Goal: Information Seeking & Learning: Learn about a topic

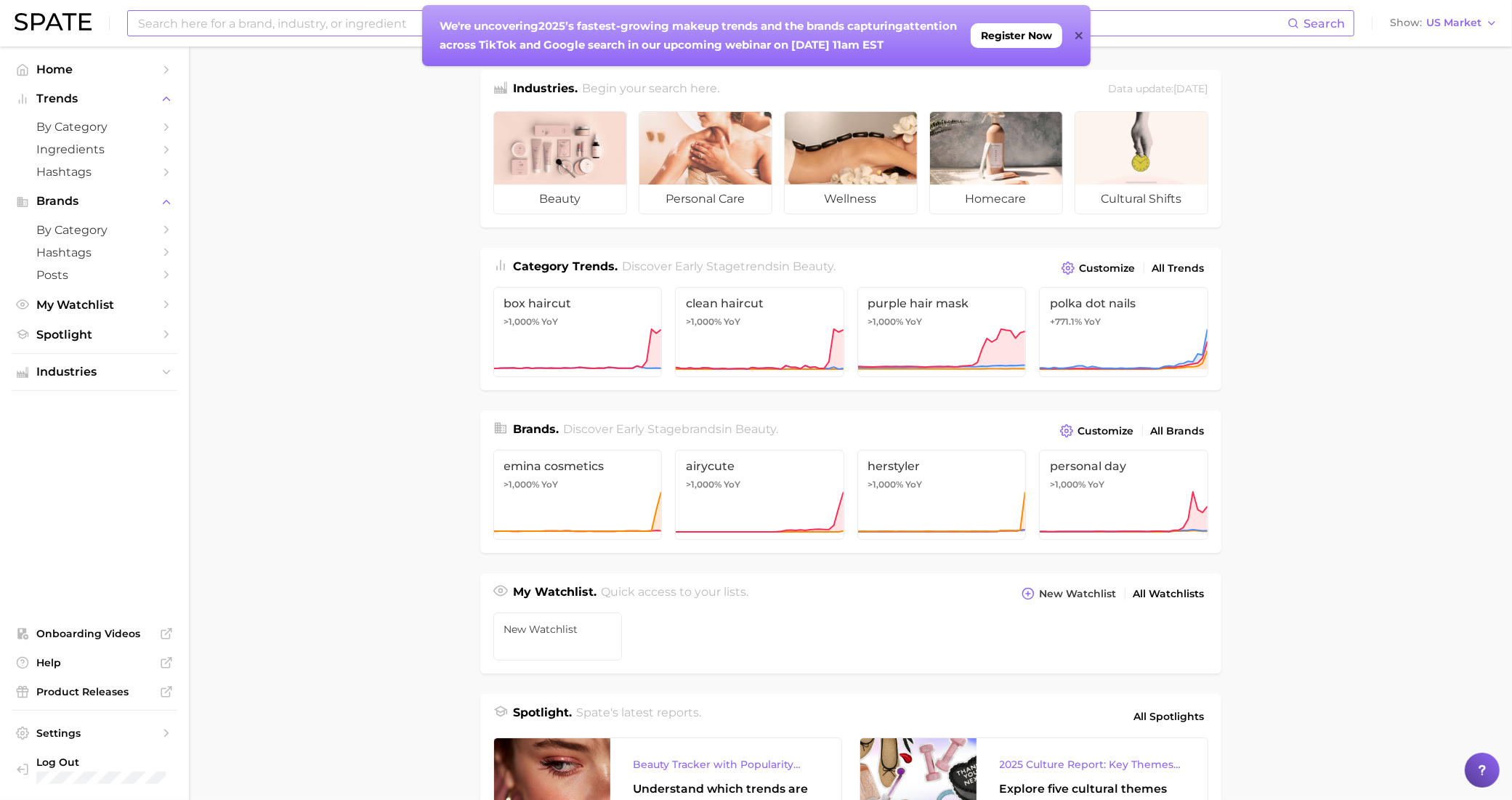
click at [368, 29] on input at bounding box center [712, 23] width 1151 height 25
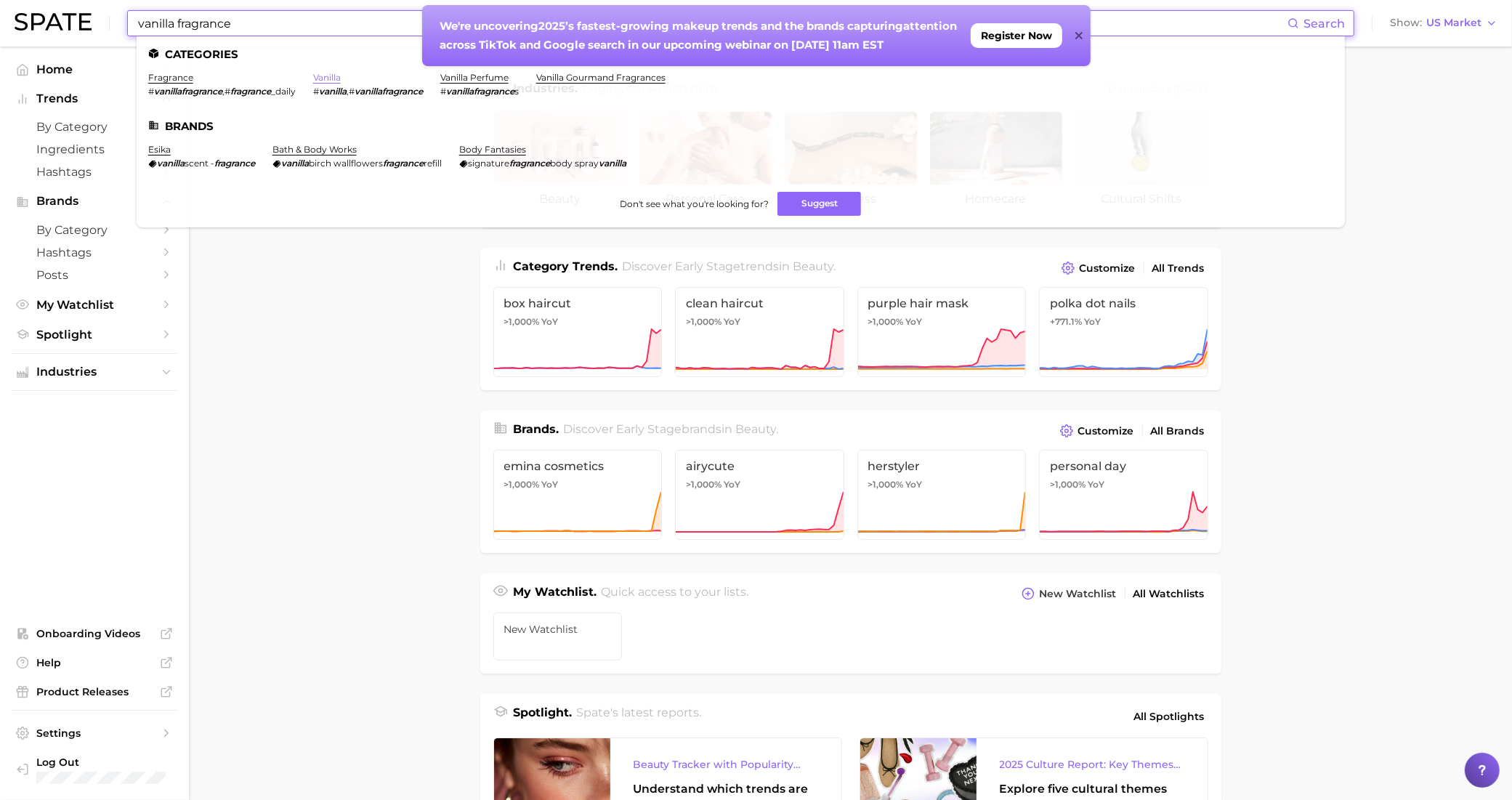
type input "vanilla fragrance"
click at [325, 81] on link "vanilla" at bounding box center [327, 78] width 27 height 11
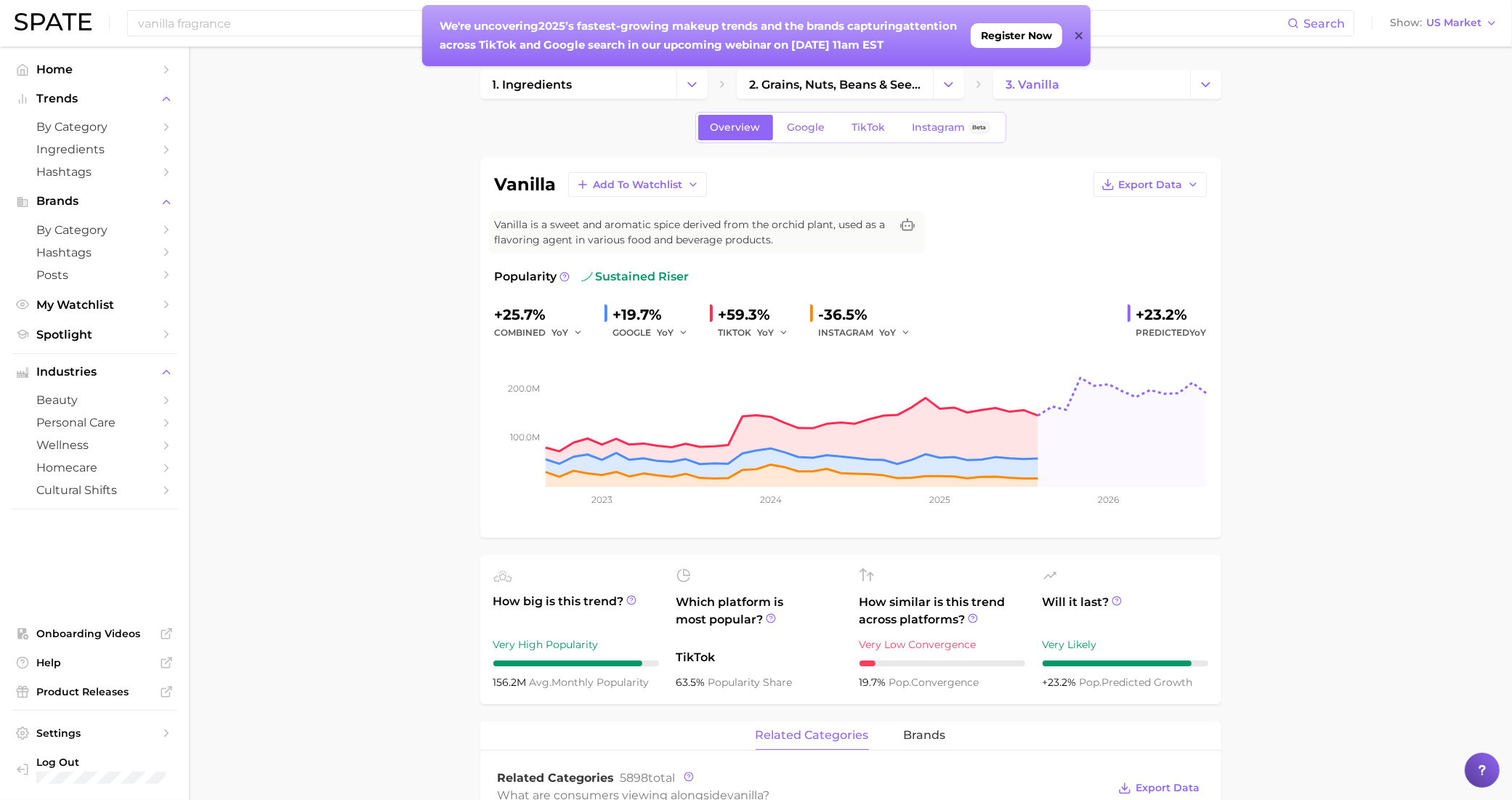
click at [1077, 37] on icon at bounding box center [1079, 36] width 7 height 7
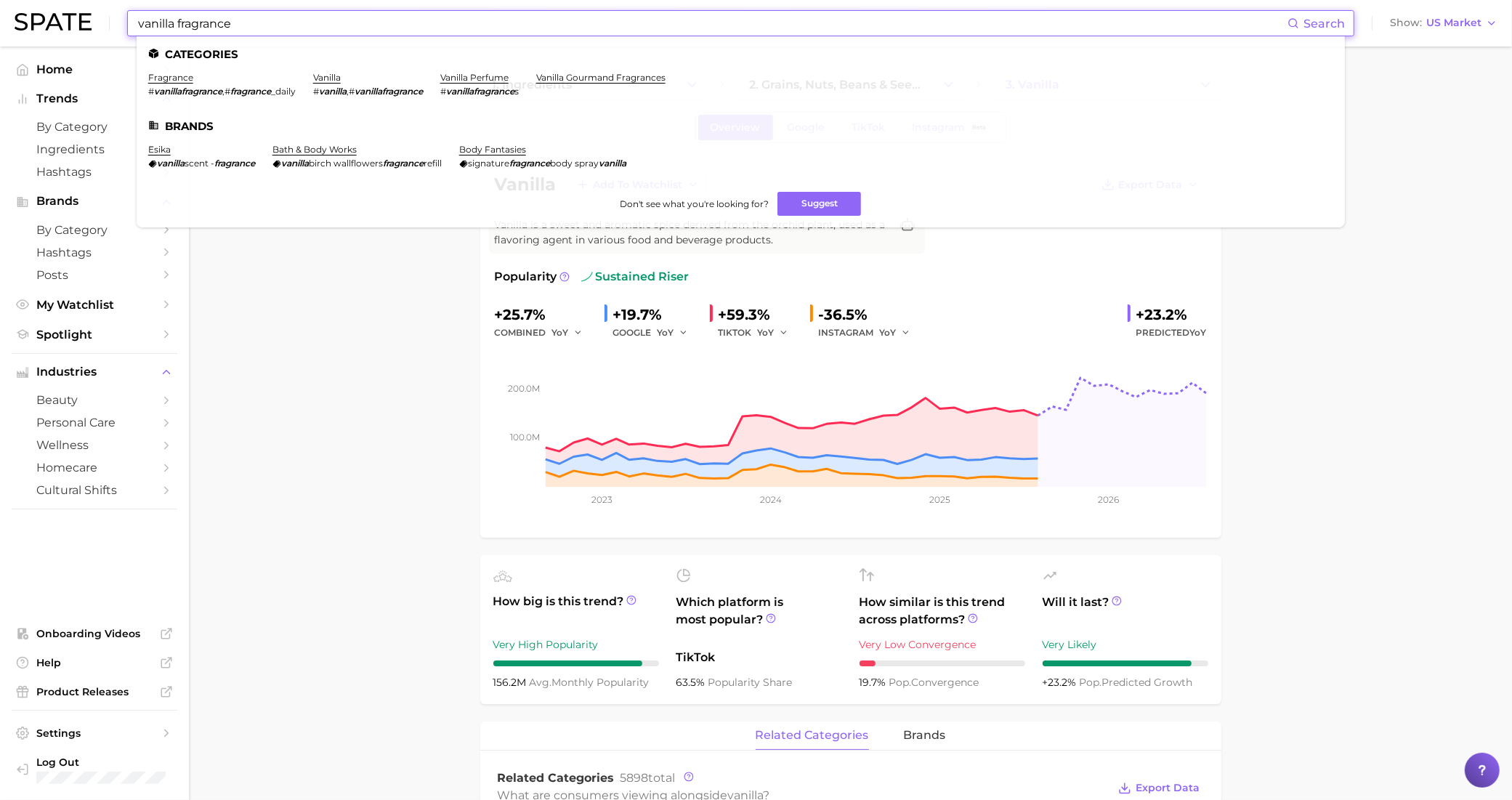
click at [203, 16] on input "vanilla fragrance" at bounding box center [712, 23] width 1151 height 25
click at [178, 73] on link "fragrance" at bounding box center [170, 78] width 45 height 11
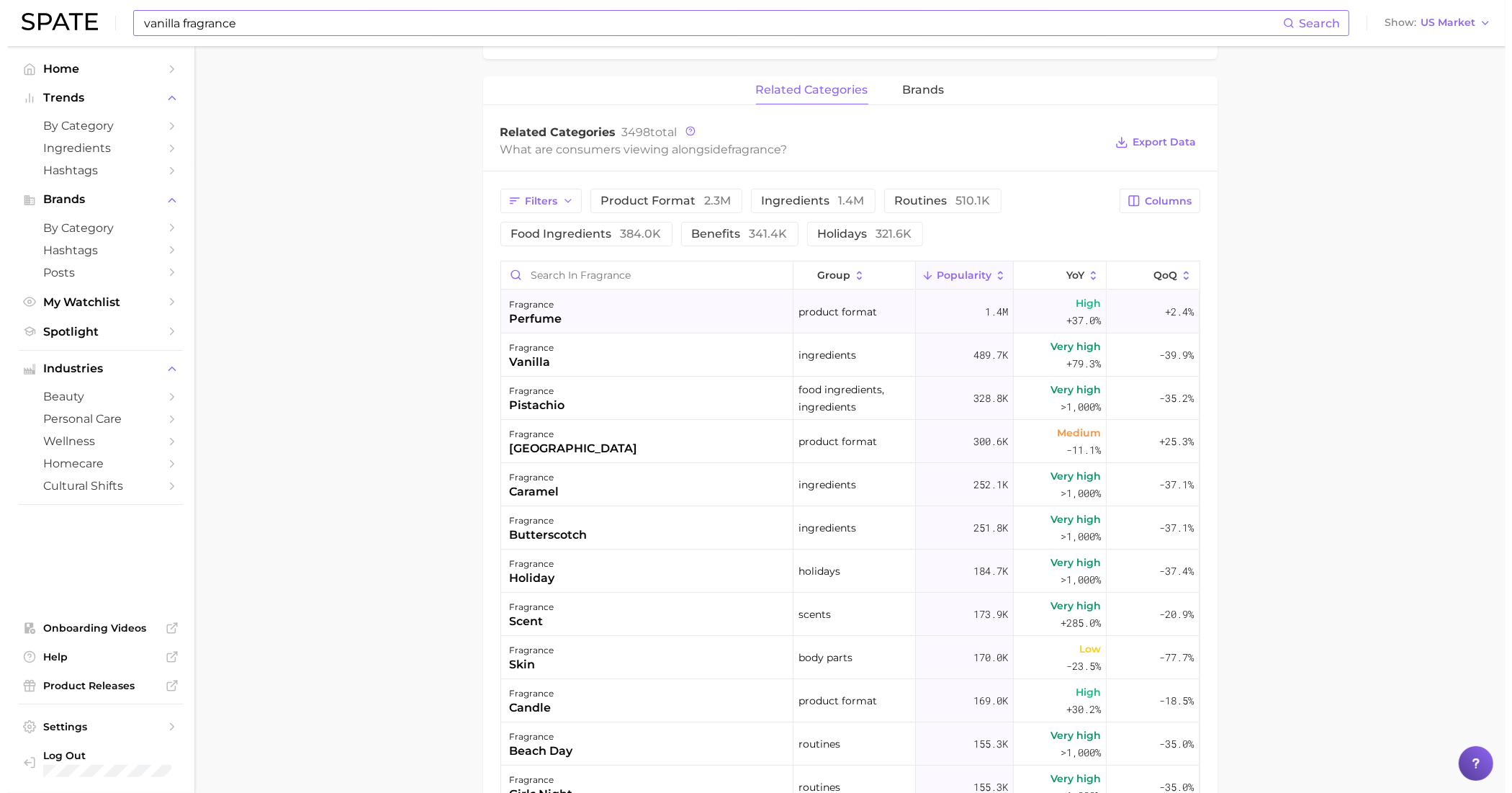
scroll to position [631, 0]
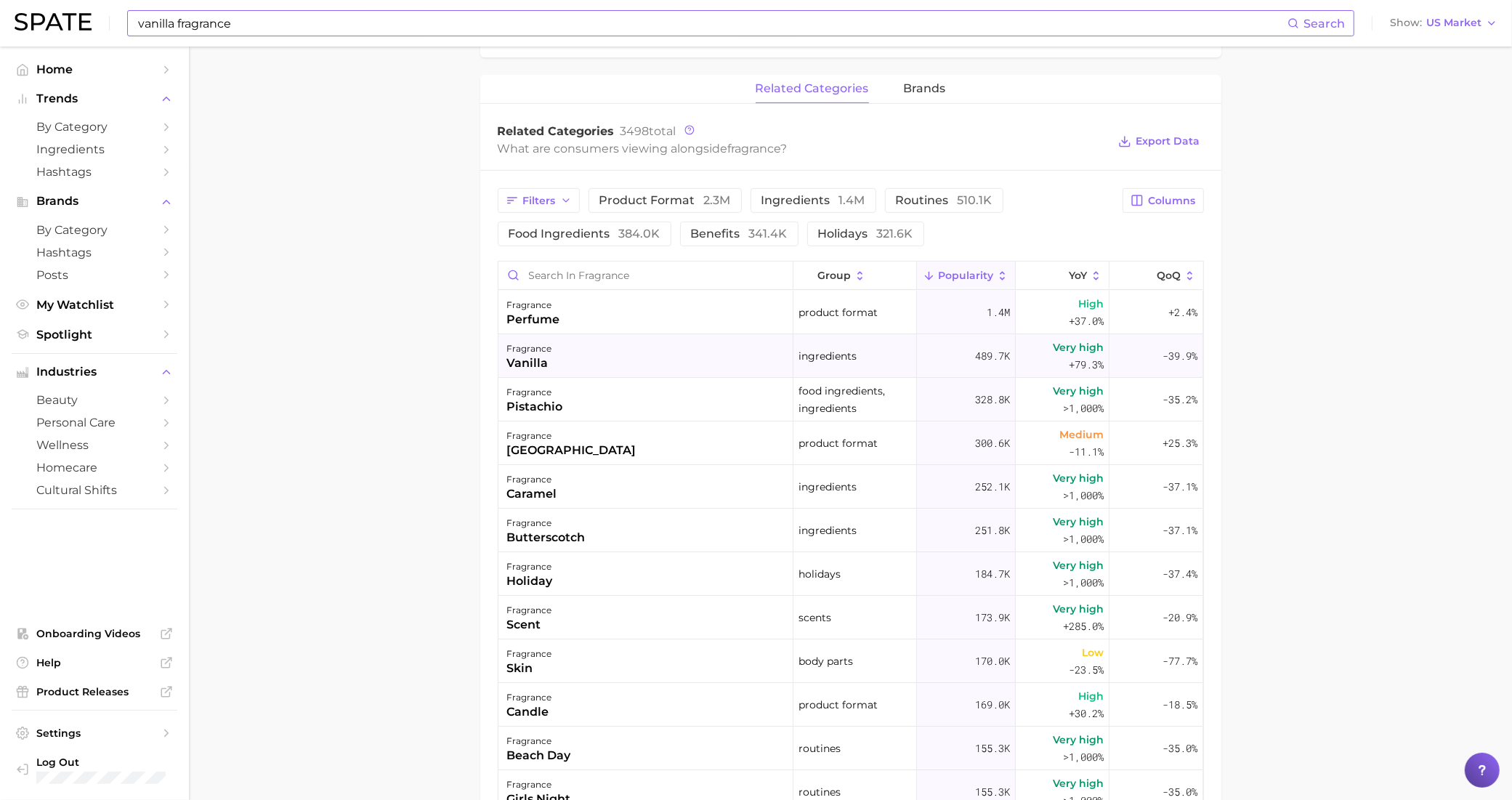
click at [533, 362] on div "vanilla" at bounding box center [529, 362] width 45 height 17
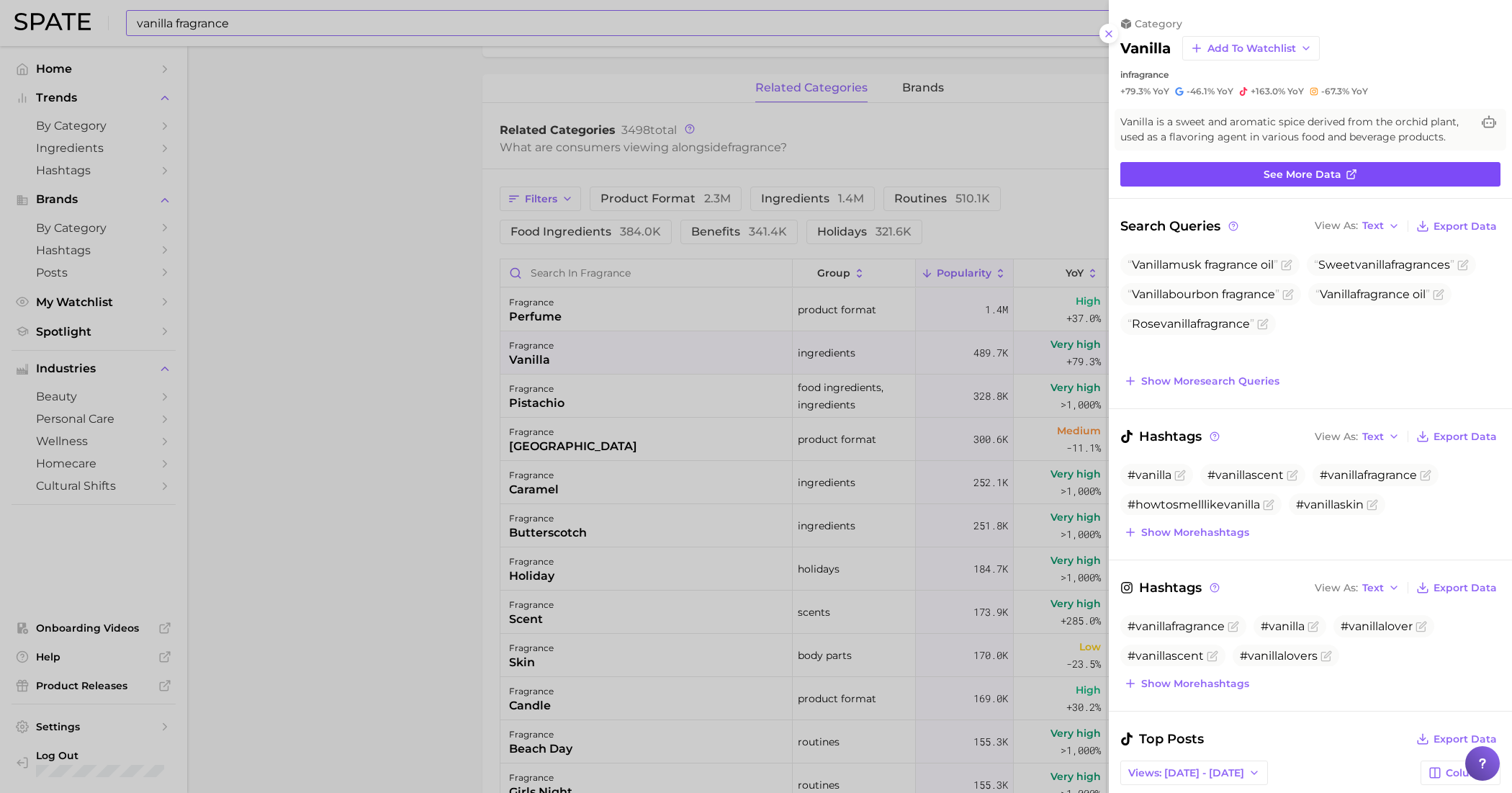
scroll to position [0, 0]
click at [1273, 173] on span "See more data" at bounding box center [1302, 174] width 78 height 12
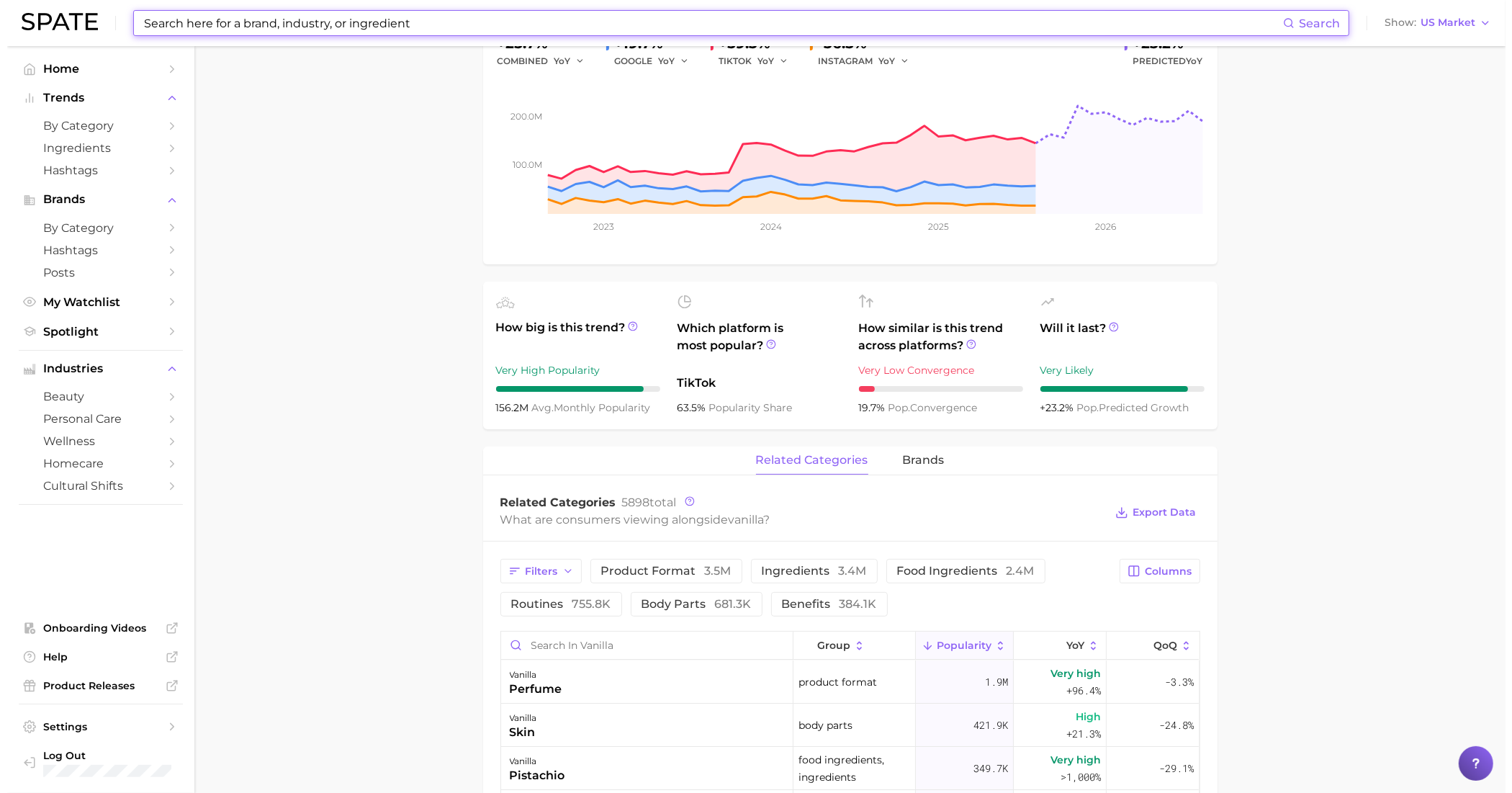
scroll to position [270, 0]
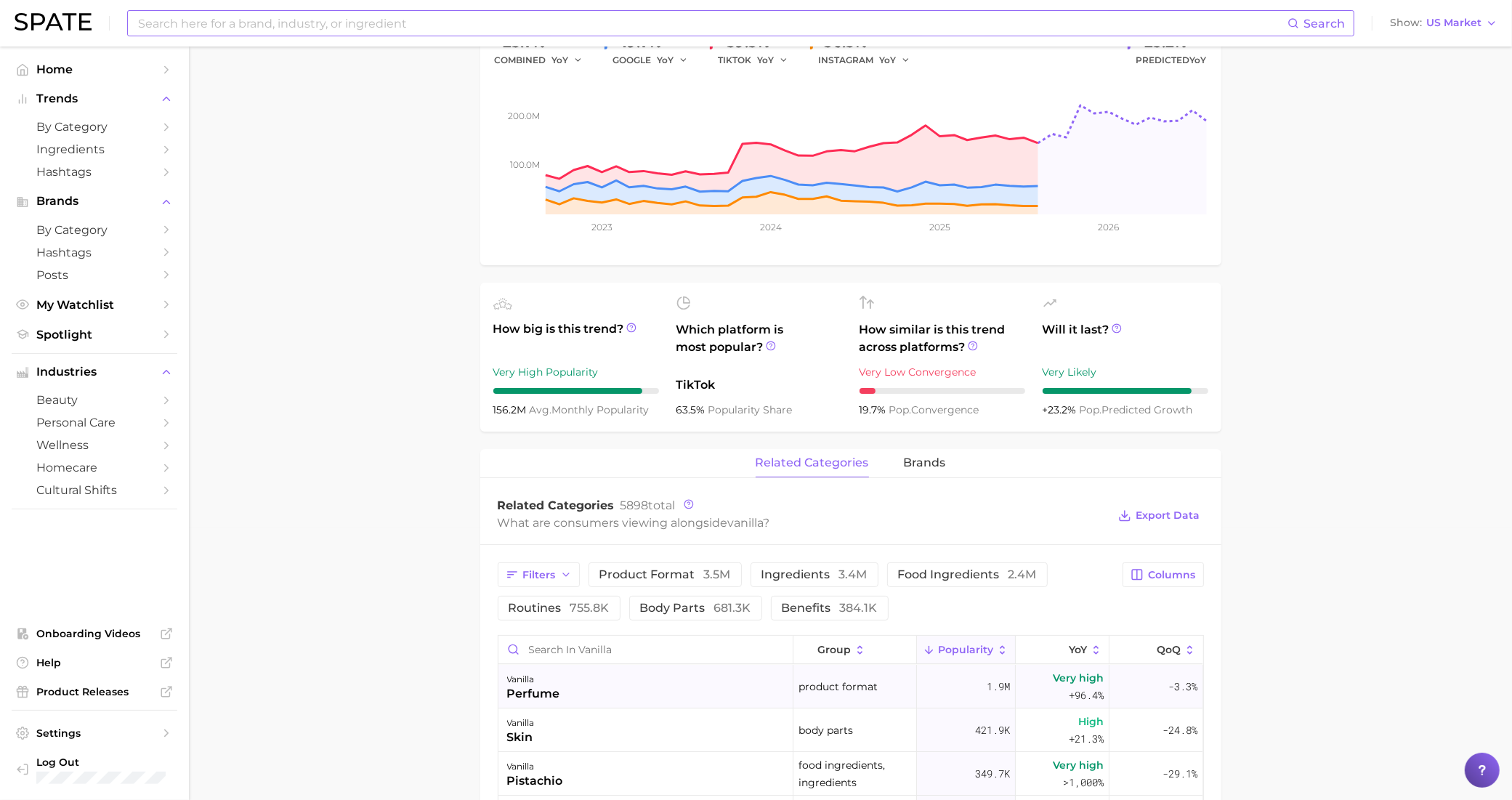
click at [680, 699] on div "vanilla perfume" at bounding box center [646, 686] width 295 height 44
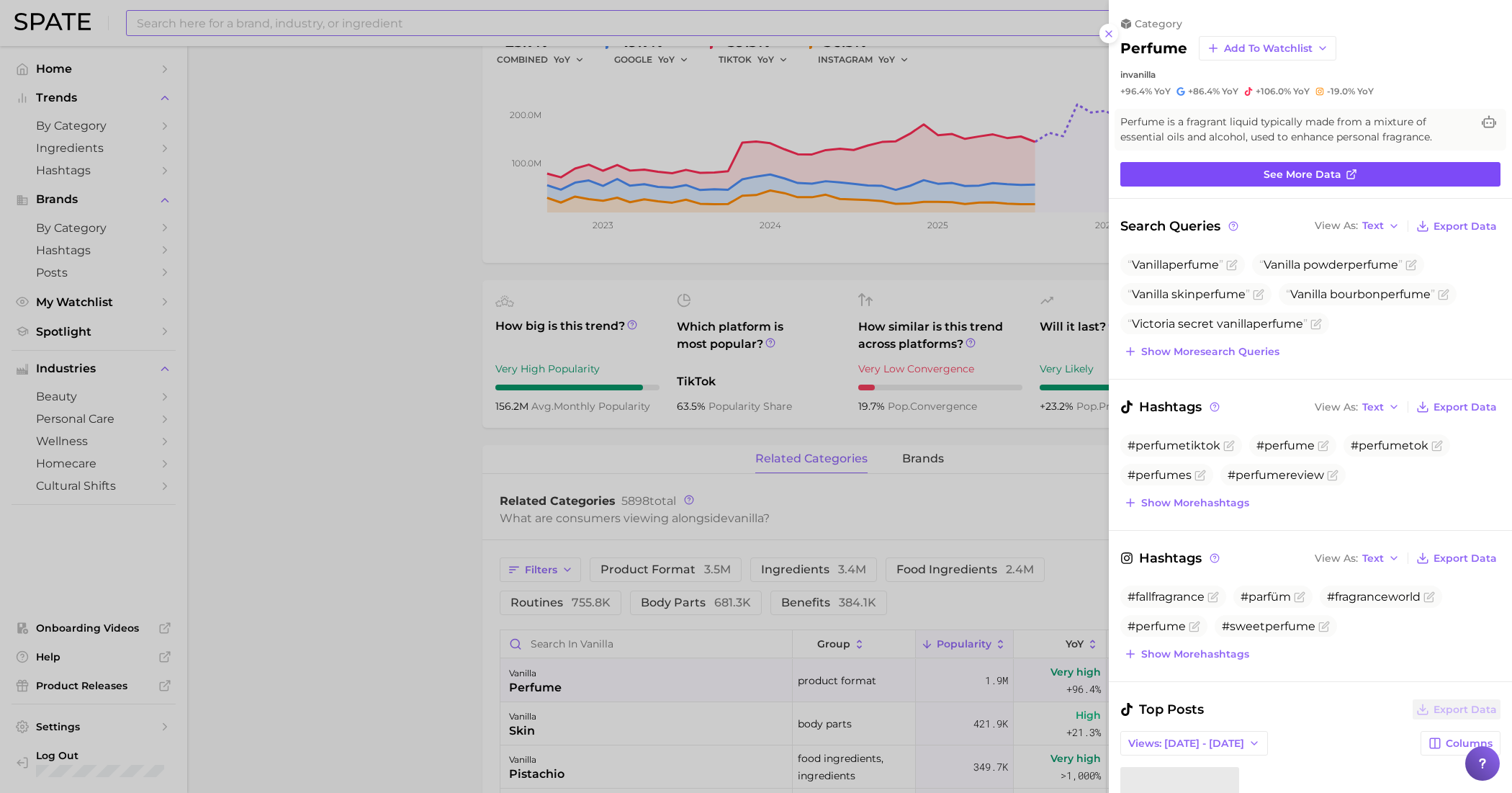
click at [1226, 182] on link "See more data" at bounding box center [1310, 174] width 380 height 24
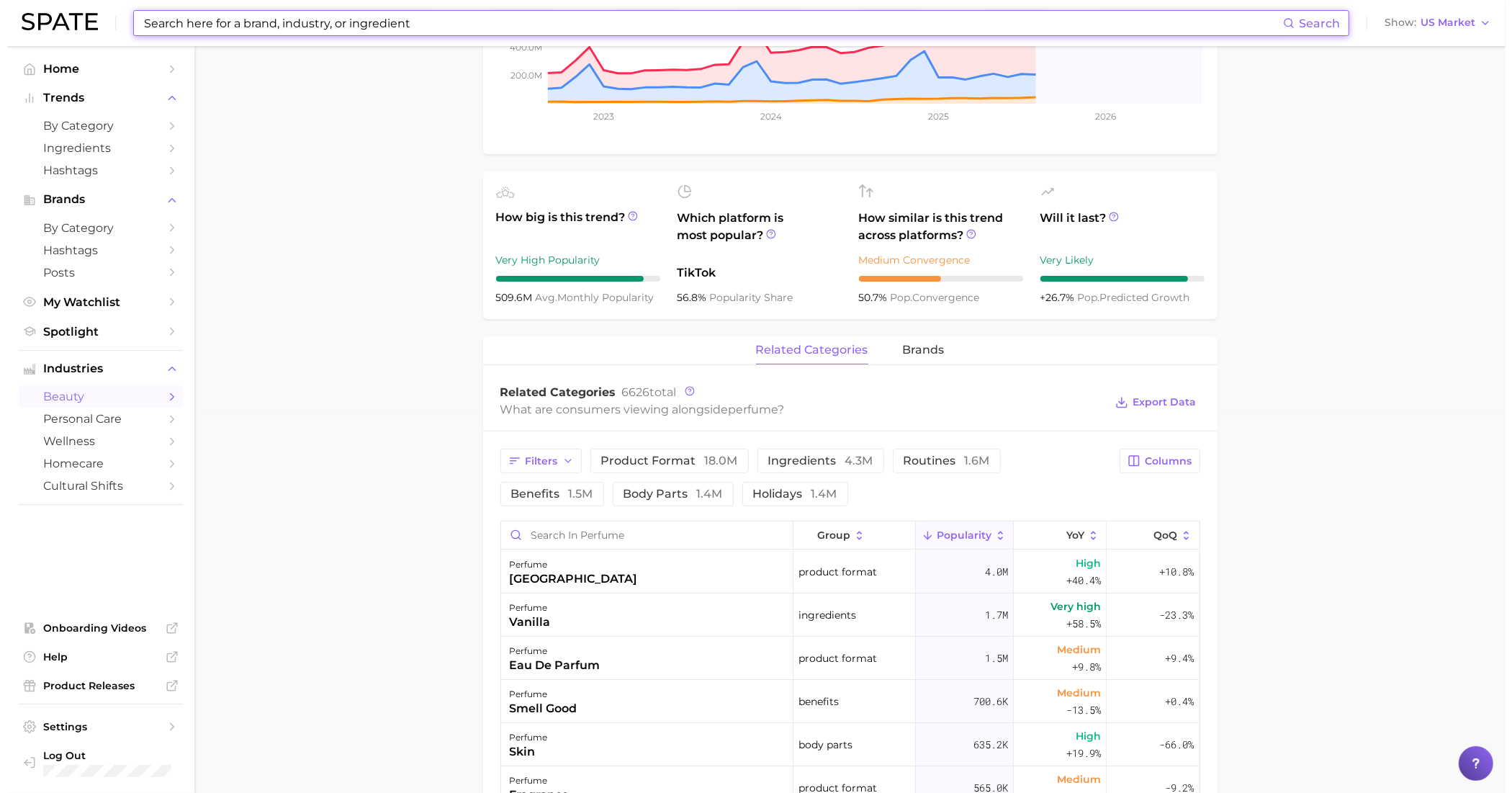
scroll to position [450, 0]
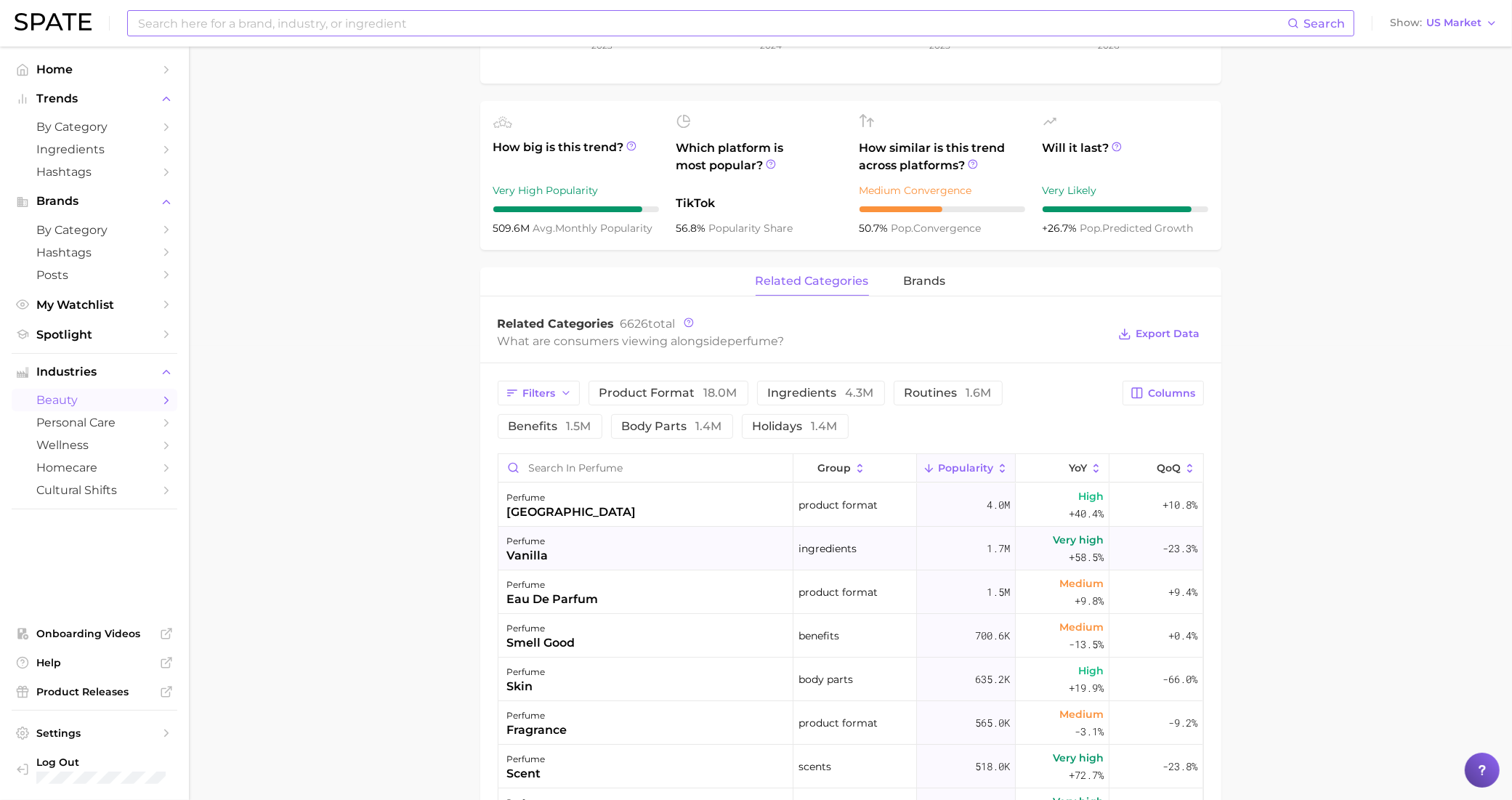
click at [734, 543] on div "perfume vanilla" at bounding box center [646, 549] width 295 height 44
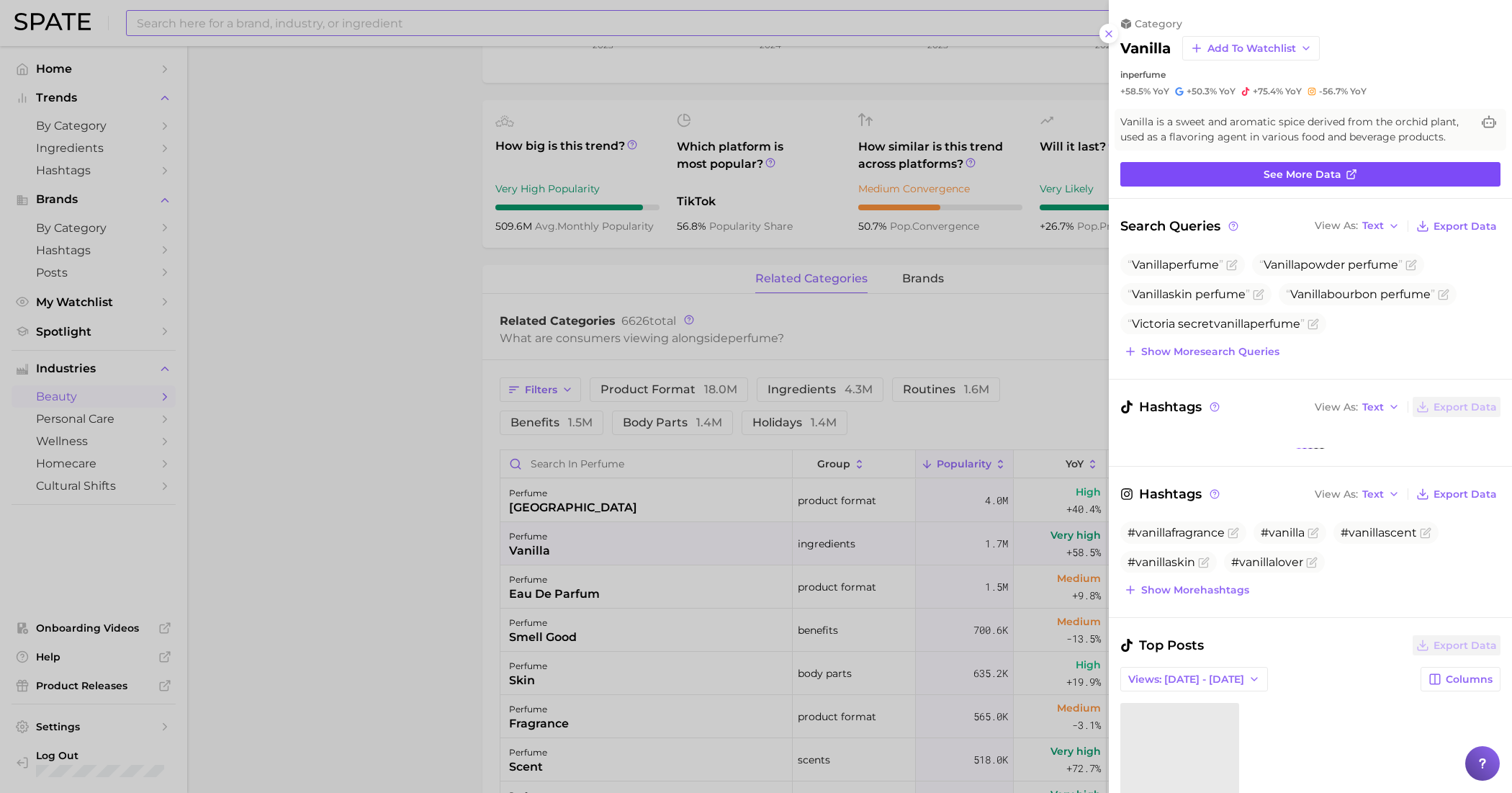
click at [1277, 171] on span "See more data" at bounding box center [1302, 174] width 78 height 12
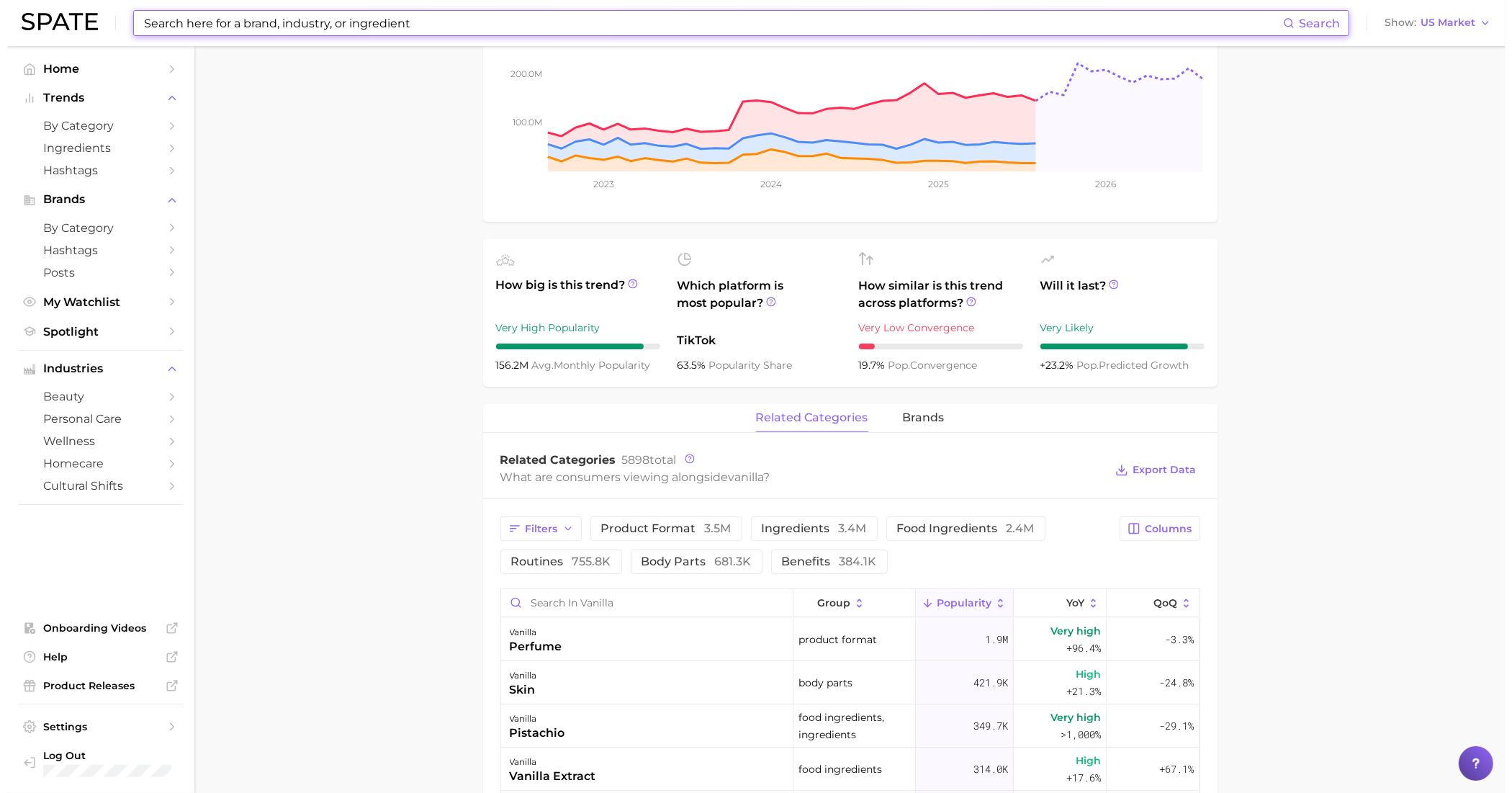
scroll to position [360, 0]
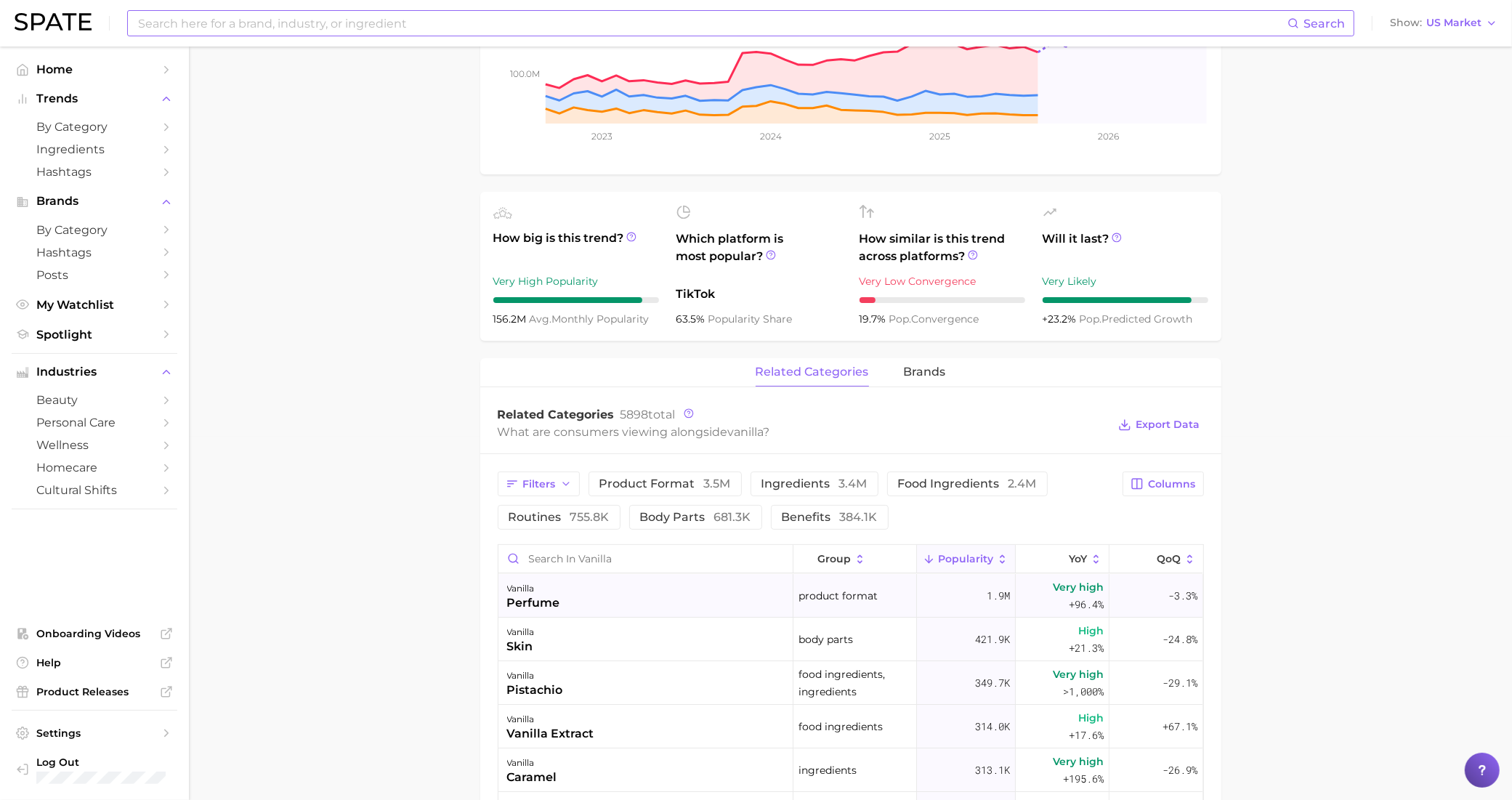
drag, startPoint x: 622, startPoint y: 611, endPoint x: 585, endPoint y: 609, distance: 37.1
click at [585, 609] on div "vanilla perfume" at bounding box center [646, 596] width 295 height 44
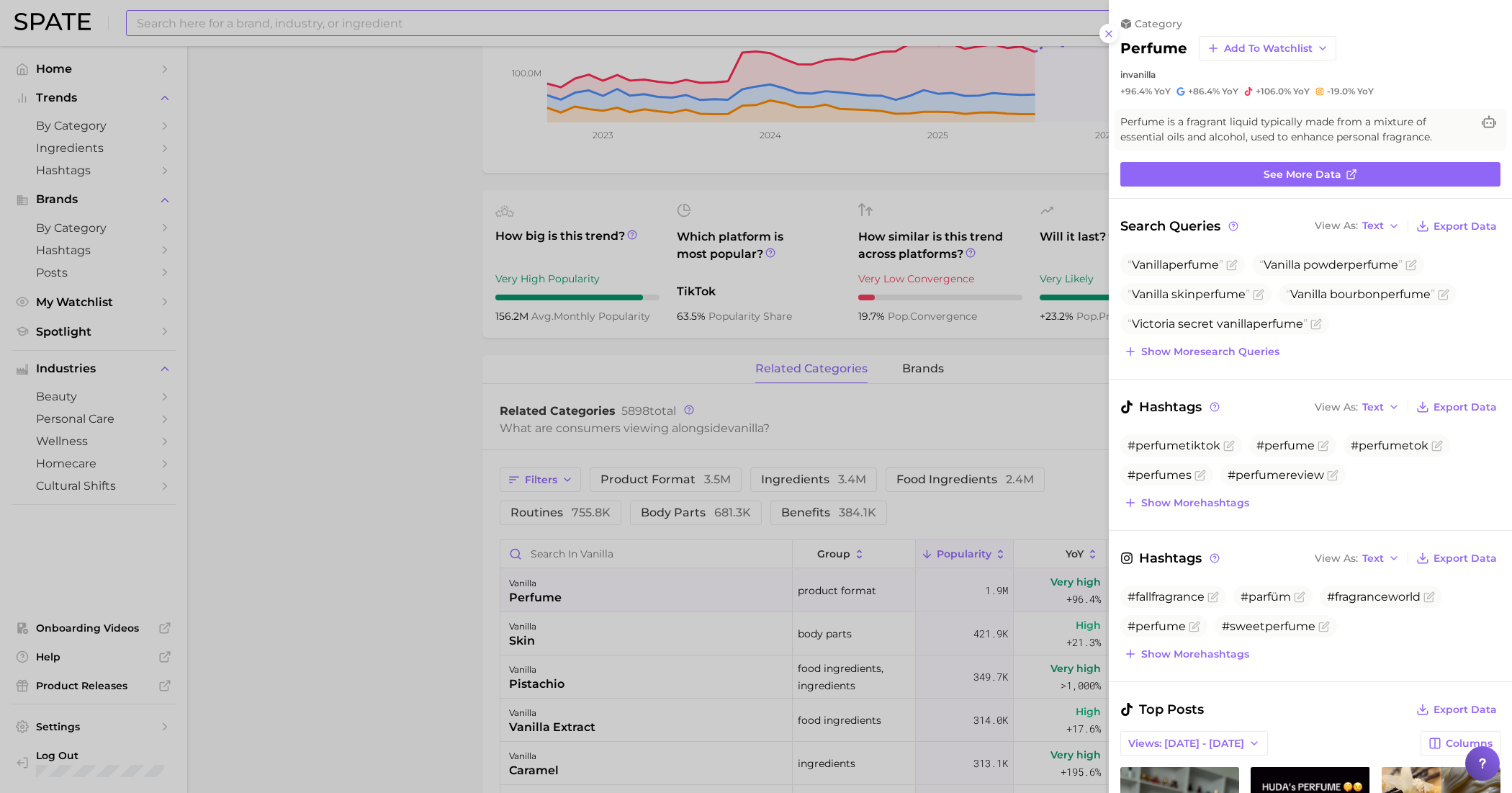
scroll to position [0, 0]
click at [1183, 264] on span "perfume" at bounding box center [1194, 264] width 51 height 14
click at [1179, 349] on span "Show more search queries" at bounding box center [1210, 351] width 138 height 12
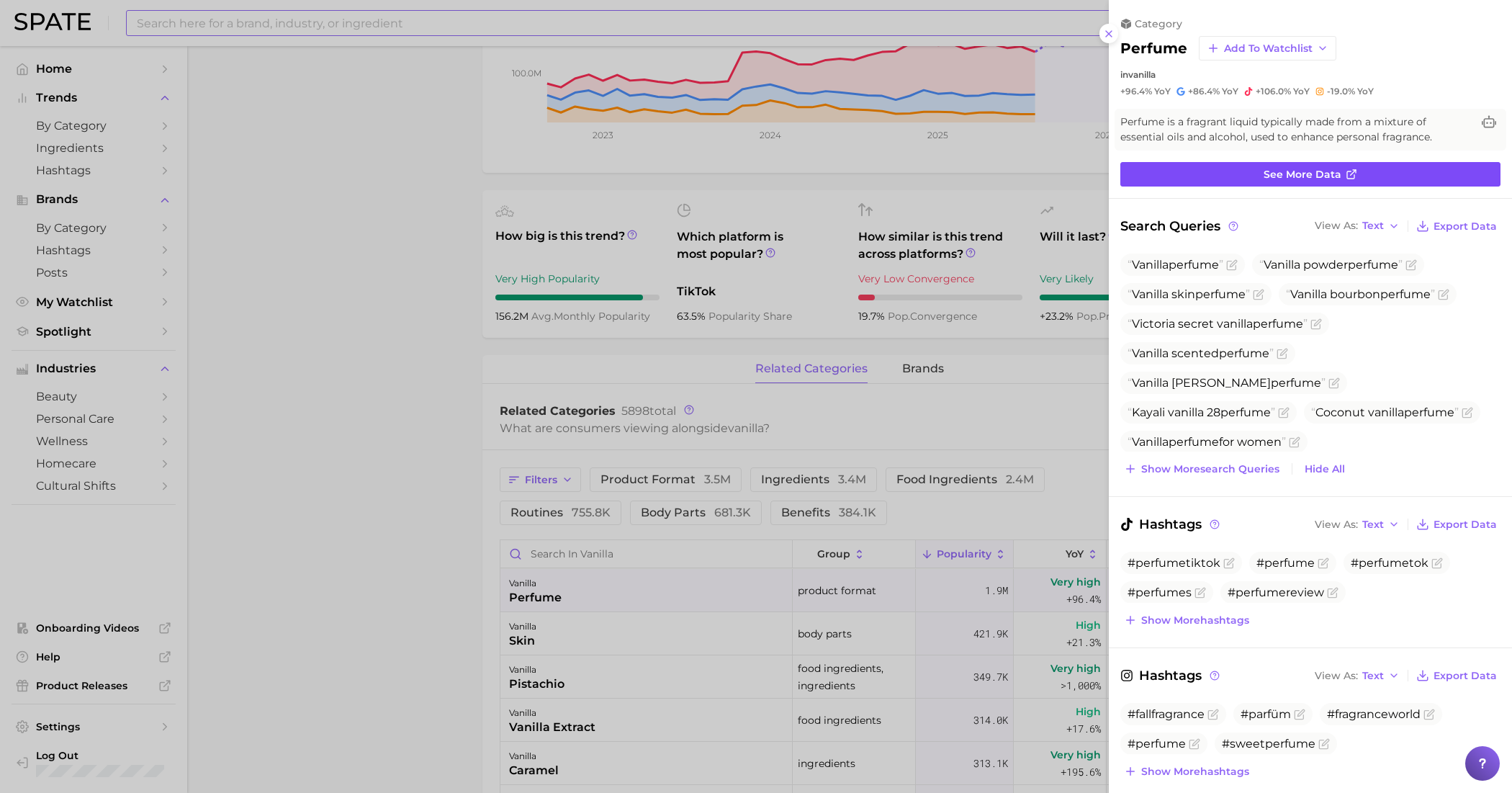
click at [1237, 167] on link "See more data" at bounding box center [1310, 174] width 380 height 24
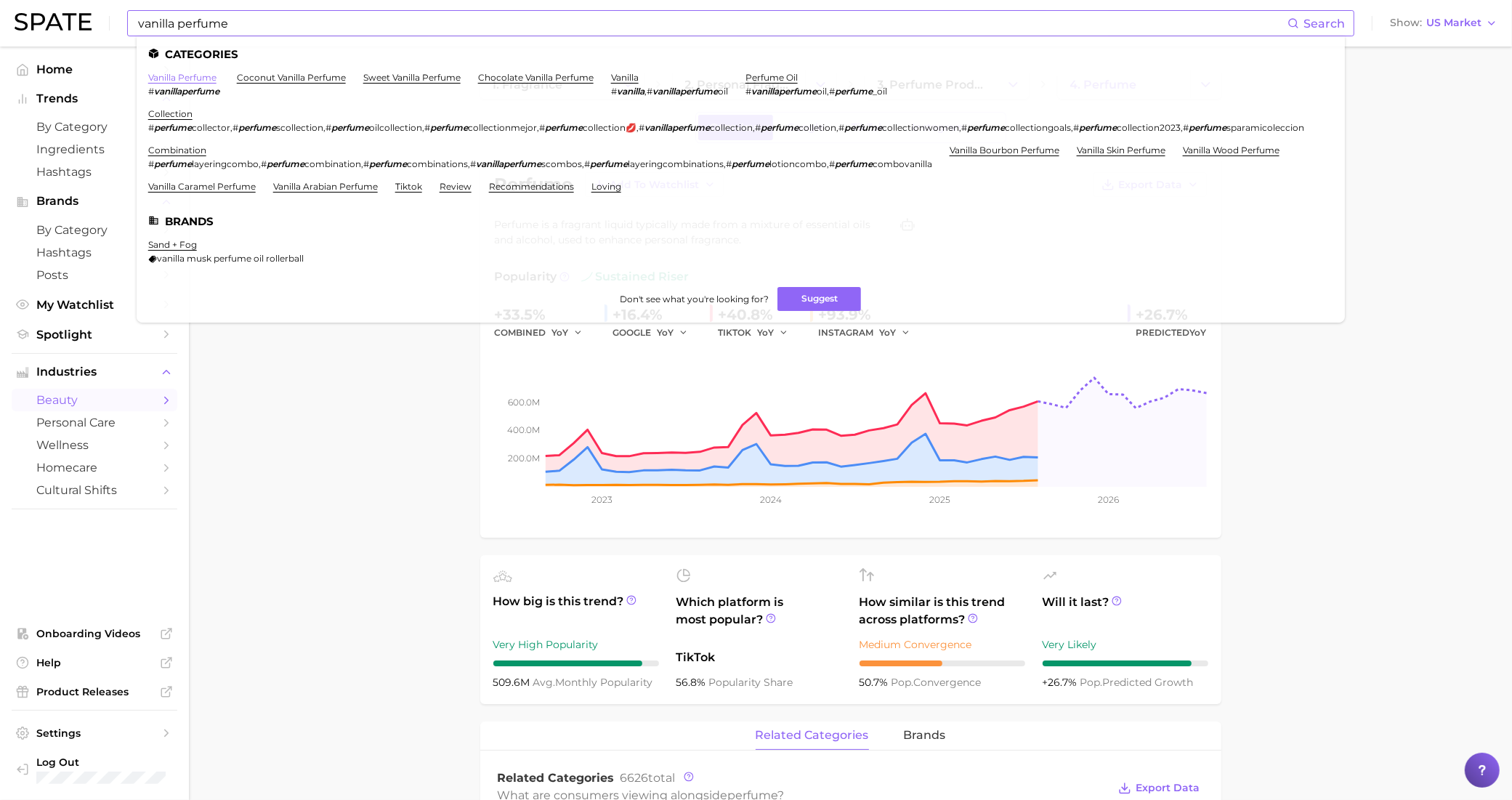
click at [199, 75] on link "vanilla perfume" at bounding box center [182, 78] width 69 height 11
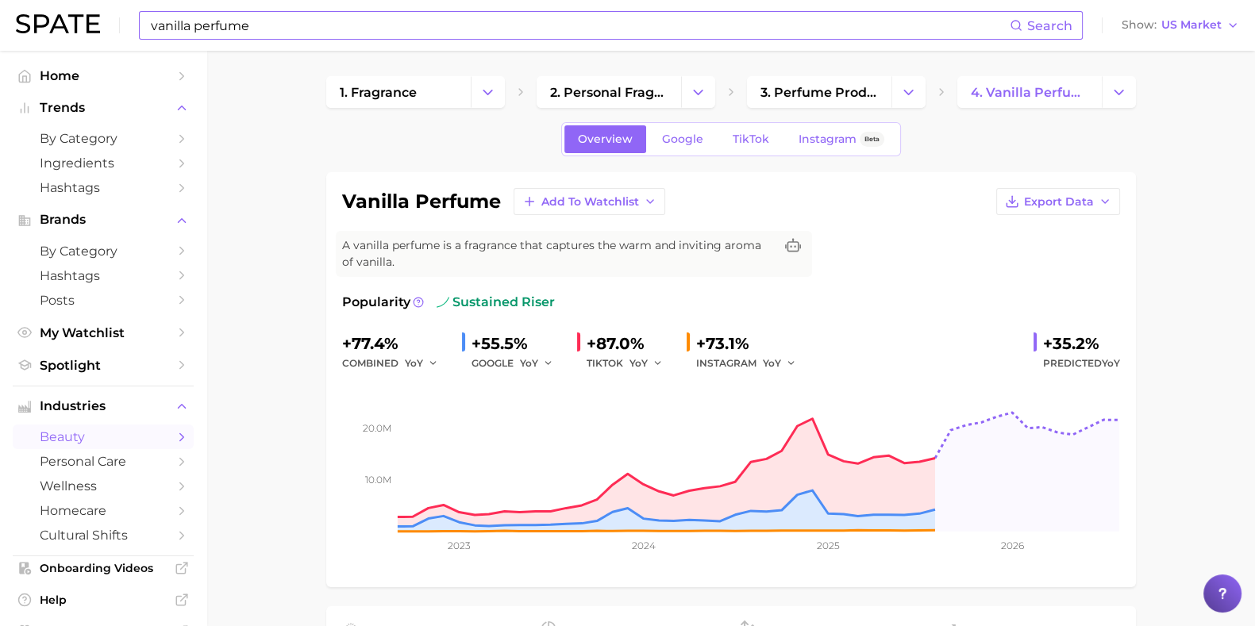
click at [587, 23] on input "vanilla perfume" at bounding box center [579, 25] width 861 height 27
type input "vanilla fragrance"
